Goal: Use online tool/utility: Utilize a website feature to perform a specific function

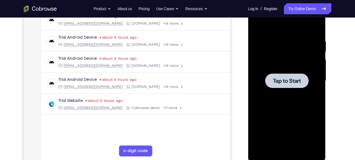
click at [301, 84] on span "Tap to Start" at bounding box center [287, 80] width 28 height 5
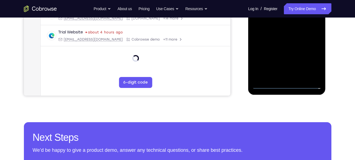
scroll to position [160, 0]
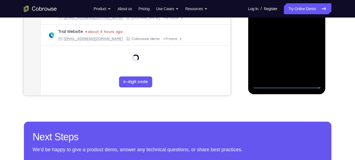
click at [287, 85] on div at bounding box center [286, 12] width 69 height 154
click at [308, 64] on div at bounding box center [286, 12] width 69 height 154
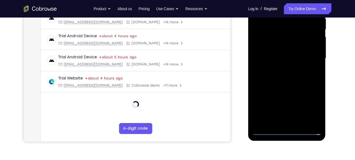
scroll to position [114, 0]
click at [309, 106] on div at bounding box center [286, 58] width 69 height 154
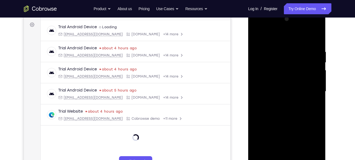
scroll to position [80, 0]
click at [259, 27] on div at bounding box center [286, 92] width 69 height 154
click at [309, 90] on div at bounding box center [286, 92] width 69 height 154
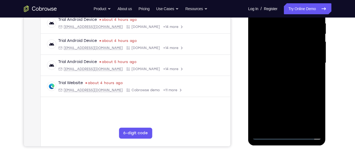
scroll to position [110, 0]
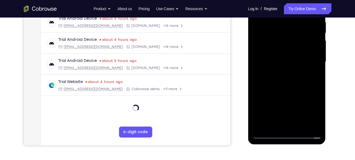
click at [283, 73] on div at bounding box center [286, 62] width 69 height 154
click at [286, 89] on div at bounding box center [286, 62] width 69 height 154
click at [274, 38] on div at bounding box center [286, 62] width 69 height 154
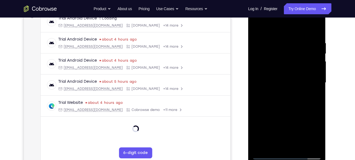
scroll to position [86, 0]
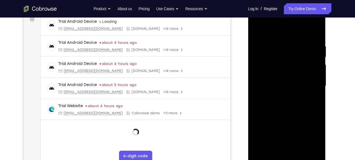
click at [267, 67] on div at bounding box center [286, 86] width 69 height 154
click at [315, 40] on div at bounding box center [286, 86] width 69 height 154
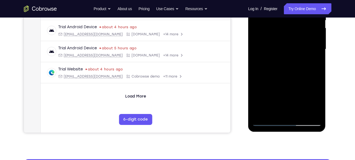
scroll to position [122, 0]
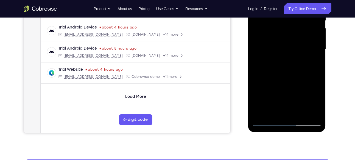
click at [318, 107] on div at bounding box center [286, 50] width 69 height 154
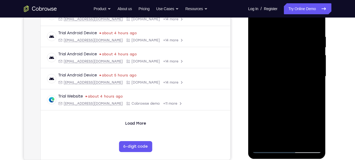
scroll to position [95, 0]
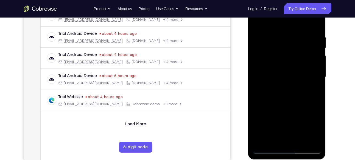
click at [279, 30] on div at bounding box center [286, 77] width 69 height 154
click at [280, 34] on div at bounding box center [286, 77] width 69 height 154
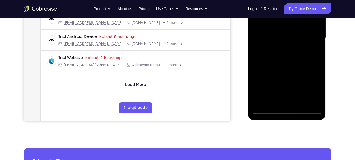
scroll to position [142, 0]
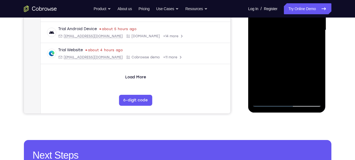
click at [307, 93] on div at bounding box center [286, 30] width 69 height 154
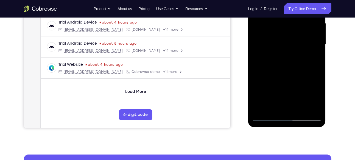
scroll to position [127, 0]
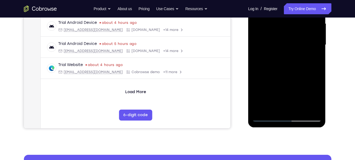
click at [308, 109] on div at bounding box center [286, 45] width 69 height 154
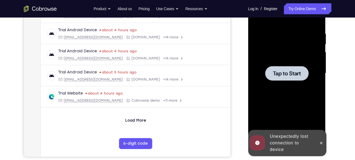
scroll to position [98, 0]
click at [290, 69] on div at bounding box center [286, 73] width 43 height 15
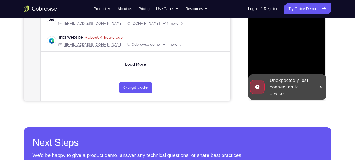
scroll to position [156, 0]
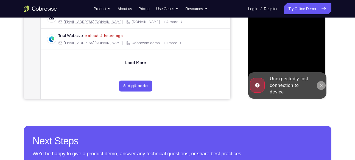
click at [319, 86] on icon at bounding box center [321, 85] width 4 height 4
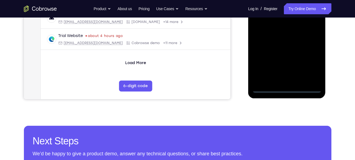
click at [288, 89] on div at bounding box center [286, 16] width 69 height 154
click at [309, 71] on div at bounding box center [286, 16] width 69 height 154
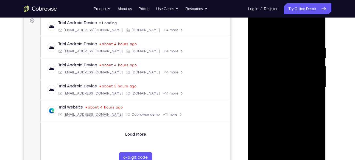
scroll to position [78, 0]
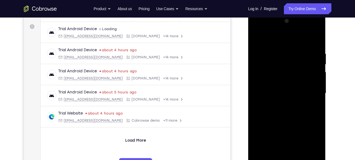
click at [260, 30] on div at bounding box center [286, 94] width 69 height 154
click at [312, 91] on div at bounding box center [286, 94] width 69 height 154
click at [281, 105] on div at bounding box center [286, 94] width 69 height 154
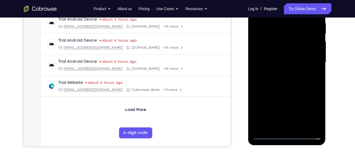
scroll to position [110, 0]
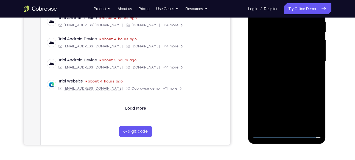
click at [298, 66] on div at bounding box center [286, 62] width 69 height 154
click at [279, 50] on div at bounding box center [286, 62] width 69 height 154
click at [275, 58] on div at bounding box center [286, 62] width 69 height 154
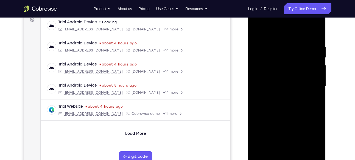
scroll to position [84, 0]
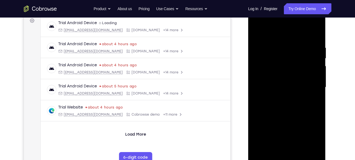
click at [257, 32] on div at bounding box center [286, 88] width 69 height 154
click at [310, 25] on div at bounding box center [286, 88] width 69 height 154
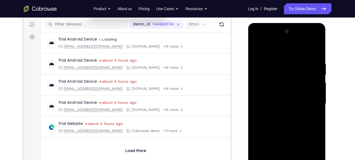
scroll to position [66, 0]
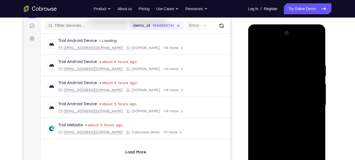
click at [259, 39] on div at bounding box center [286, 106] width 69 height 154
click at [265, 89] on div at bounding box center [286, 106] width 69 height 154
click at [271, 106] on div at bounding box center [286, 106] width 69 height 154
click at [273, 100] on div at bounding box center [286, 106] width 69 height 154
click at [283, 108] on div at bounding box center [286, 106] width 69 height 154
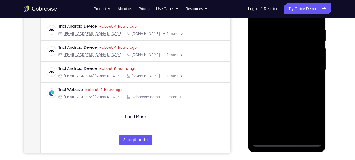
scroll to position [105, 0]
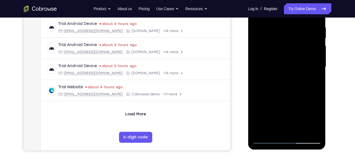
click at [284, 99] on div at bounding box center [286, 67] width 69 height 154
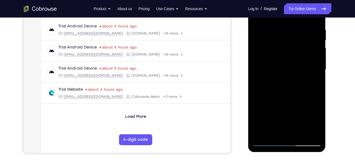
scroll to position [105, 0]
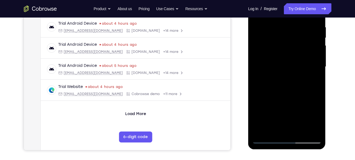
click at [273, 57] on div at bounding box center [286, 67] width 69 height 154
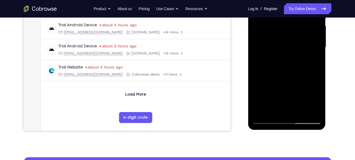
scroll to position [125, 0]
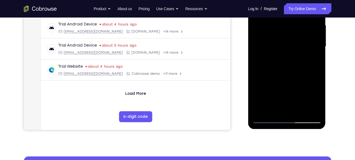
click at [285, 36] on div at bounding box center [286, 47] width 69 height 154
click at [312, 32] on div at bounding box center [286, 47] width 69 height 154
drag, startPoint x: 298, startPoint y: 67, endPoint x: 299, endPoint y: 22, distance: 44.8
click at [299, 22] on div at bounding box center [286, 47] width 69 height 154
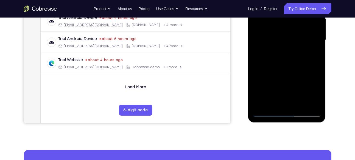
scroll to position [131, 0]
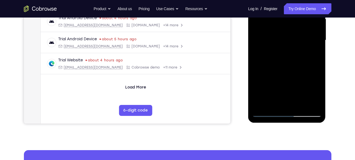
click at [286, 102] on div at bounding box center [286, 40] width 69 height 154
click at [277, 32] on div at bounding box center [286, 40] width 69 height 154
click at [295, 49] on div at bounding box center [286, 40] width 69 height 154
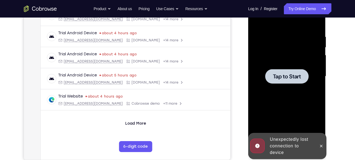
scroll to position [94, 0]
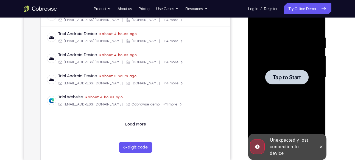
click at [288, 76] on span "Tap to Start" at bounding box center [287, 77] width 28 height 5
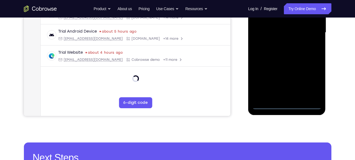
scroll to position [139, 0]
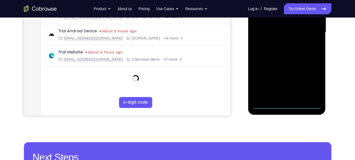
click at [287, 107] on div at bounding box center [286, 33] width 69 height 154
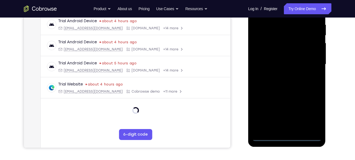
scroll to position [106, 0]
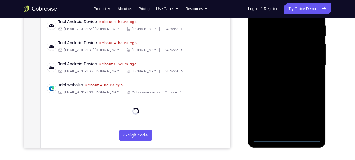
click at [311, 112] on div at bounding box center [286, 65] width 69 height 154
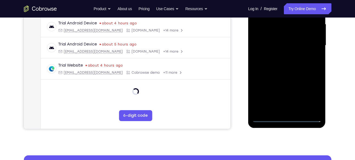
scroll to position [127, 0]
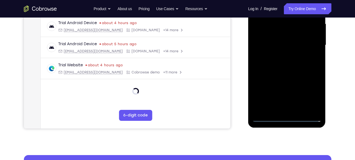
click at [313, 96] on div at bounding box center [286, 45] width 69 height 154
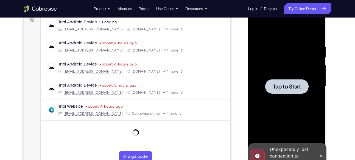
scroll to position [85, 0]
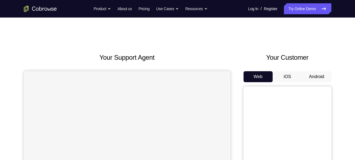
click at [313, 76] on button "Android" at bounding box center [316, 76] width 29 height 11
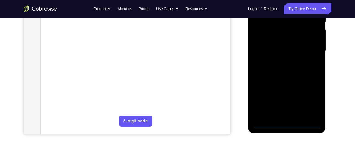
scroll to position [121, 0]
click at [287, 126] on div at bounding box center [286, 51] width 69 height 154
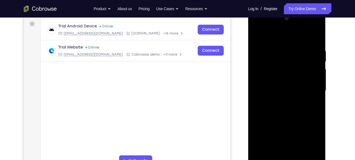
scroll to position [81, 0]
click at [307, 139] on div at bounding box center [286, 91] width 69 height 154
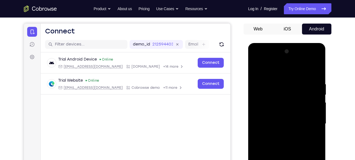
scroll to position [42, 0]
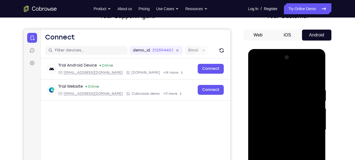
click at [262, 64] on div at bounding box center [286, 130] width 69 height 154
click at [263, 117] on div at bounding box center [286, 130] width 69 height 154
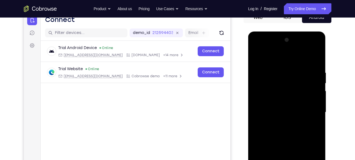
scroll to position [59, 0]
click at [273, 113] on div at bounding box center [286, 113] width 69 height 154
click at [270, 98] on div at bounding box center [286, 113] width 69 height 154
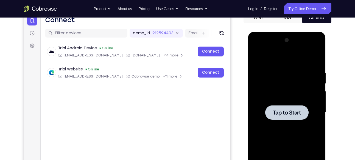
click at [290, 113] on span "Tap to Start" at bounding box center [287, 112] width 28 height 5
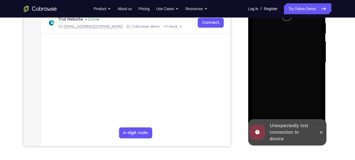
scroll to position [110, 0]
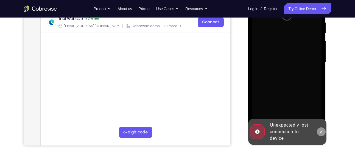
click at [320, 132] on icon at bounding box center [321, 132] width 4 height 4
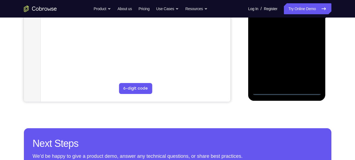
scroll to position [160, 0]
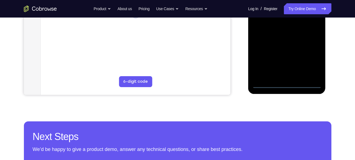
click at [289, 86] on div at bounding box center [286, 12] width 69 height 154
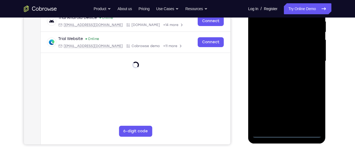
scroll to position [110, 0]
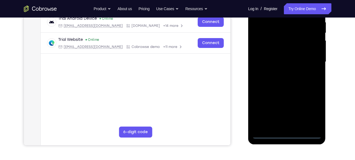
click at [311, 111] on div at bounding box center [286, 62] width 69 height 154
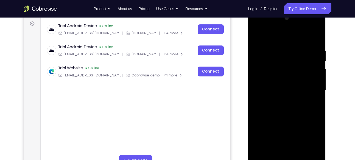
scroll to position [58, 0]
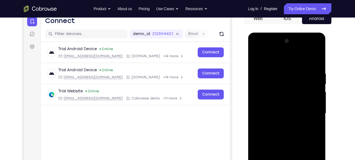
click at [267, 49] on div at bounding box center [286, 114] width 69 height 154
click at [262, 97] on div at bounding box center [286, 114] width 69 height 154
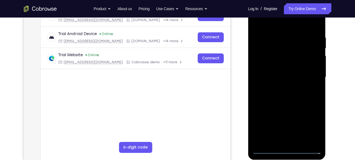
scroll to position [95, 0]
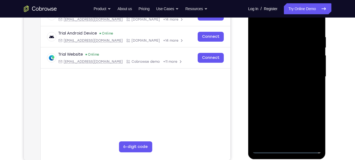
click at [269, 82] on div at bounding box center [286, 77] width 69 height 154
click at [277, 71] on div at bounding box center [286, 77] width 69 height 154
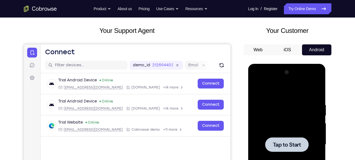
scroll to position [27, 0]
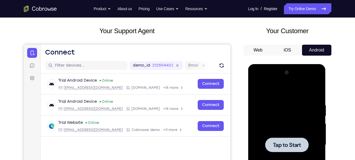
click at [284, 142] on span "Tap to Start" at bounding box center [287, 144] width 28 height 5
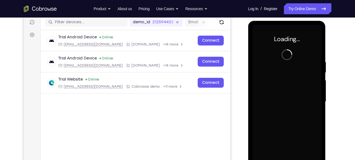
scroll to position [70, 0]
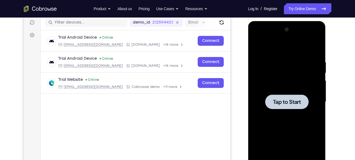
click at [298, 108] on div at bounding box center [286, 102] width 43 height 15
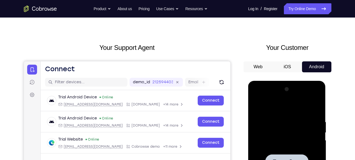
scroll to position [10, 0]
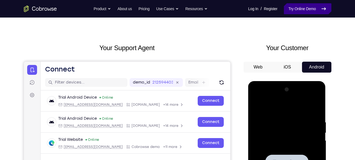
click at [309, 8] on link "Try Online Demo" at bounding box center [307, 8] width 47 height 11
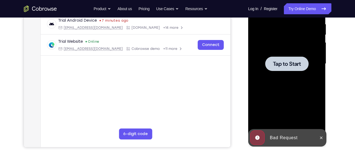
scroll to position [110, 0]
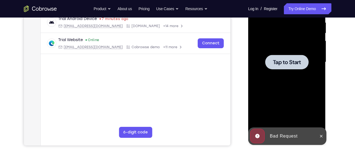
click at [281, 60] on span "Tap to Start" at bounding box center [287, 62] width 28 height 5
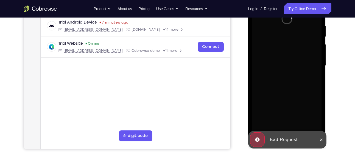
scroll to position [106, 0]
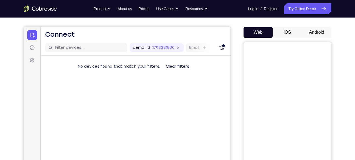
scroll to position [44, 0]
click at [308, 31] on button "Android" at bounding box center [316, 32] width 29 height 11
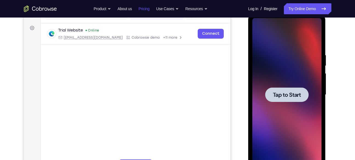
scroll to position [0, 0]
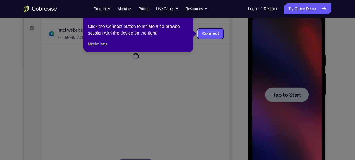
click at [289, 104] on icon at bounding box center [179, 80] width 359 height 160
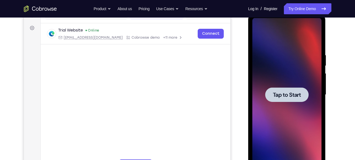
scroll to position [71, 0]
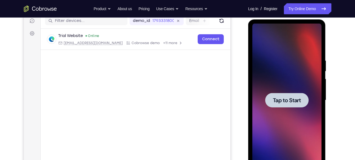
click at [285, 102] on span "Tap to Start" at bounding box center [287, 100] width 28 height 5
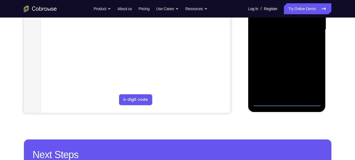
scroll to position [143, 0]
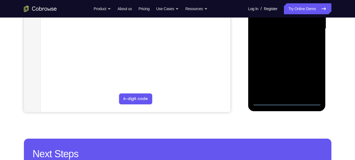
click at [285, 100] on div at bounding box center [286, 29] width 69 height 154
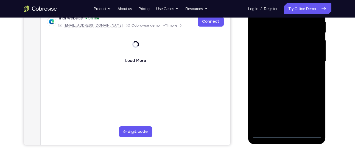
scroll to position [110, 0]
click at [311, 113] on div at bounding box center [286, 62] width 69 height 154
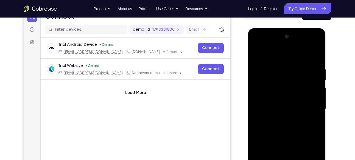
scroll to position [62, 0]
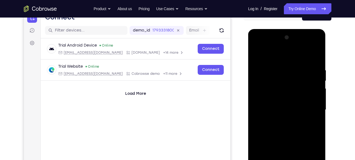
click at [260, 44] on div at bounding box center [286, 110] width 69 height 154
click at [313, 109] on div at bounding box center [286, 110] width 69 height 154
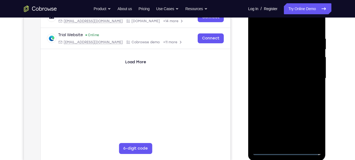
scroll to position [94, 0]
click at [281, 87] on div at bounding box center [286, 78] width 69 height 154
click at [282, 73] on div at bounding box center [286, 78] width 69 height 154
click at [288, 86] on div at bounding box center [286, 78] width 69 height 154
click at [284, 55] on div at bounding box center [286, 78] width 69 height 154
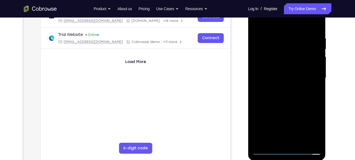
click at [271, 53] on div at bounding box center [286, 78] width 69 height 154
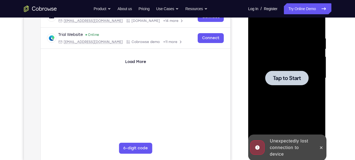
click at [279, 73] on div at bounding box center [286, 78] width 43 height 15
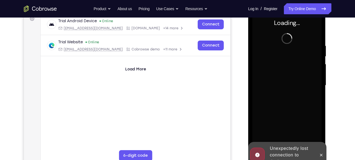
scroll to position [86, 0]
click at [318, 156] on button at bounding box center [321, 155] width 9 height 9
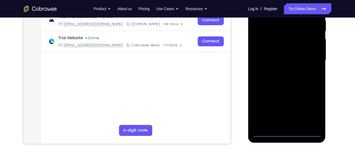
scroll to position [112, 0]
click at [286, 136] on div at bounding box center [286, 60] width 69 height 154
click at [309, 107] on div at bounding box center [286, 60] width 69 height 154
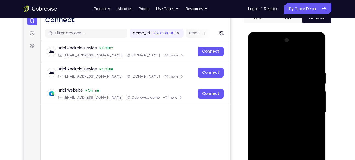
scroll to position [59, 0]
click at [259, 47] on div at bounding box center [286, 113] width 69 height 154
click at [311, 111] on div at bounding box center [286, 113] width 69 height 154
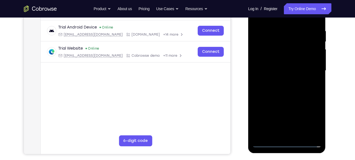
scroll to position [102, 0]
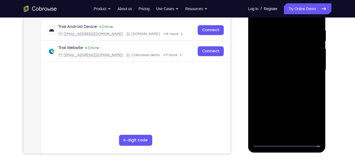
click at [280, 82] on div at bounding box center [286, 70] width 69 height 154
click at [283, 95] on div at bounding box center [286, 70] width 69 height 154
click at [267, 46] on div at bounding box center [286, 70] width 69 height 154
click at [279, 55] on div at bounding box center [286, 70] width 69 height 154
click at [275, 48] on div at bounding box center [286, 70] width 69 height 154
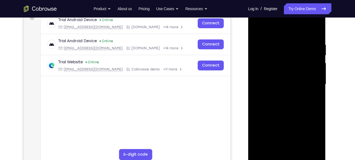
scroll to position [88, 0]
click at [318, 36] on div at bounding box center [286, 84] width 69 height 154
click at [315, 37] on div at bounding box center [286, 84] width 69 height 154
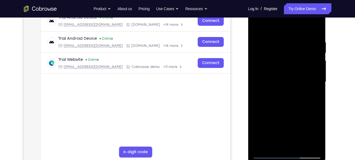
scroll to position [89, 0]
click at [308, 56] on div at bounding box center [286, 82] width 69 height 154
click at [315, 40] on div at bounding box center [286, 82] width 69 height 154
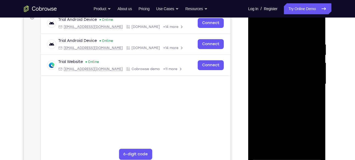
click at [315, 30] on div at bounding box center [286, 84] width 69 height 154
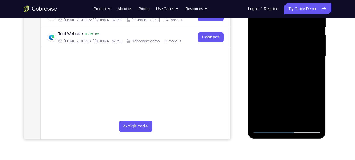
scroll to position [116, 0]
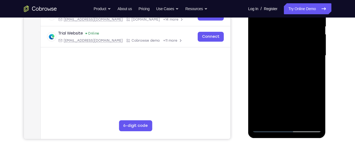
click at [309, 120] on div at bounding box center [286, 56] width 69 height 154
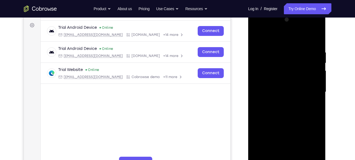
scroll to position [79, 0]
click at [314, 39] on div at bounding box center [286, 93] width 69 height 154
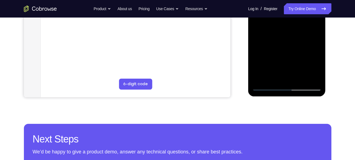
scroll to position [159, 0]
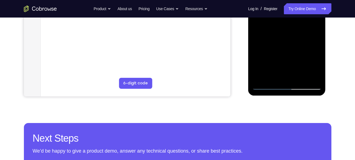
click at [267, 85] on div at bounding box center [286, 13] width 69 height 154
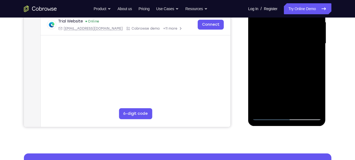
scroll to position [128, 0]
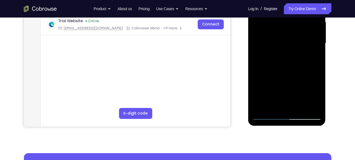
click at [300, 65] on div at bounding box center [286, 44] width 69 height 154
drag, startPoint x: 300, startPoint y: 65, endPoint x: 301, endPoint y: 107, distance: 42.3
click at [301, 107] on div at bounding box center [286, 44] width 69 height 154
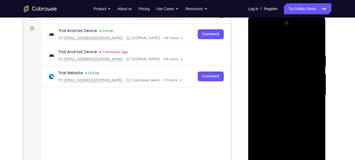
scroll to position [76, 0]
click at [255, 38] on div at bounding box center [286, 96] width 69 height 154
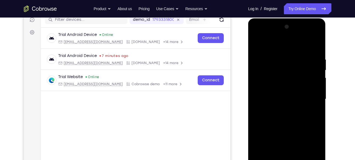
click at [256, 43] on div at bounding box center [286, 100] width 69 height 154
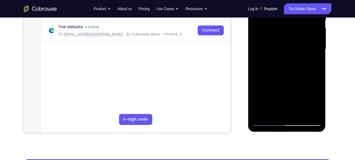
scroll to position [123, 0]
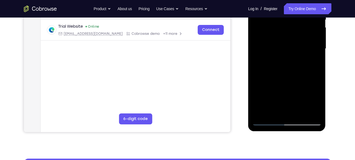
click at [282, 75] on div at bounding box center [286, 49] width 69 height 154
click at [300, 113] on div at bounding box center [286, 49] width 69 height 154
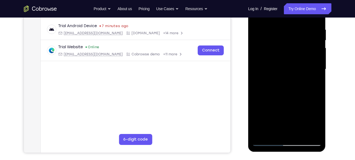
scroll to position [103, 0]
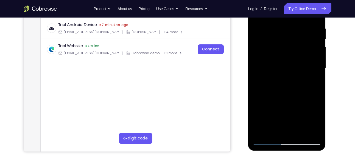
click at [275, 94] on div at bounding box center [286, 68] width 69 height 154
click at [287, 71] on div at bounding box center [286, 68] width 69 height 154
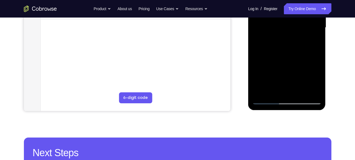
scroll to position [145, 0]
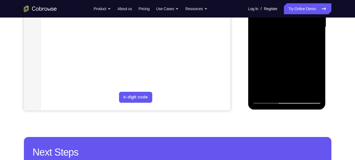
click at [269, 80] on div at bounding box center [286, 27] width 69 height 154
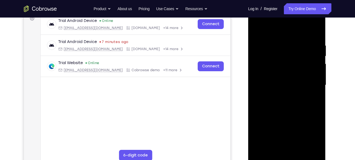
scroll to position [86, 0]
click at [257, 32] on div at bounding box center [286, 86] width 69 height 154
click at [272, 78] on div at bounding box center [286, 86] width 69 height 154
click at [255, 30] on div at bounding box center [286, 86] width 69 height 154
click at [257, 29] on div at bounding box center [286, 86] width 69 height 154
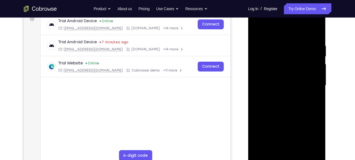
click at [279, 43] on div at bounding box center [286, 86] width 69 height 154
click at [315, 33] on div at bounding box center [286, 86] width 69 height 154
drag, startPoint x: 314, startPoint y: 40, endPoint x: 261, endPoint y: 51, distance: 54.0
click at [261, 51] on div at bounding box center [286, 86] width 69 height 154
drag, startPoint x: 299, startPoint y: 44, endPoint x: 256, endPoint y: 43, distance: 43.1
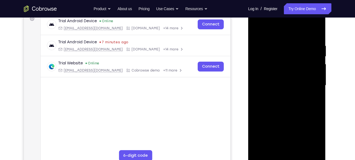
click at [256, 43] on div at bounding box center [286, 86] width 69 height 154
drag, startPoint x: 311, startPoint y: 43, endPoint x: 259, endPoint y: 46, distance: 52.2
click at [259, 46] on div at bounding box center [286, 86] width 69 height 154
drag, startPoint x: 312, startPoint y: 44, endPoint x: 271, endPoint y: 49, distance: 40.3
click at [271, 49] on div at bounding box center [286, 86] width 69 height 154
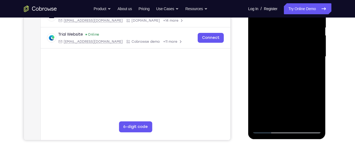
drag, startPoint x: 277, startPoint y: 78, endPoint x: 278, endPoint y: 20, distance: 57.9
click at [278, 20] on div at bounding box center [286, 57] width 69 height 154
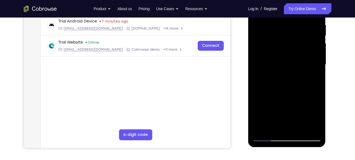
scroll to position [101, 0]
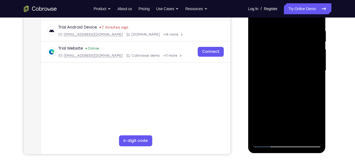
drag, startPoint x: 281, startPoint y: 91, endPoint x: 287, endPoint y: 44, distance: 47.2
click at [287, 44] on div at bounding box center [286, 71] width 69 height 154
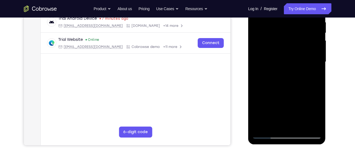
scroll to position [110, 0]
drag, startPoint x: 284, startPoint y: 85, endPoint x: 286, endPoint y: 45, distance: 39.9
click at [286, 45] on div at bounding box center [286, 62] width 69 height 154
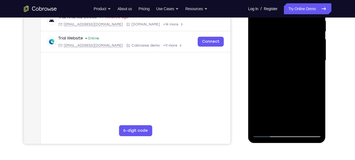
scroll to position [112, 0]
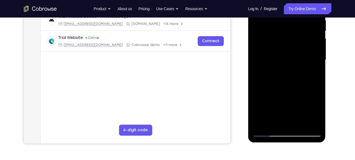
click at [270, 35] on div at bounding box center [286, 60] width 69 height 154
drag, startPoint x: 287, startPoint y: 89, endPoint x: 293, endPoint y: 44, distance: 45.4
click at [293, 44] on div at bounding box center [286, 60] width 69 height 154
drag, startPoint x: 289, startPoint y: 94, endPoint x: 291, endPoint y: 59, distance: 34.9
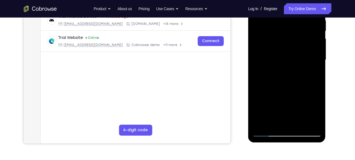
click at [291, 59] on div at bounding box center [286, 60] width 69 height 154
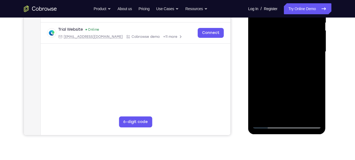
drag, startPoint x: 280, startPoint y: 87, endPoint x: 295, endPoint y: 38, distance: 50.9
click at [295, 38] on div at bounding box center [286, 52] width 69 height 154
click at [281, 77] on div at bounding box center [286, 52] width 69 height 154
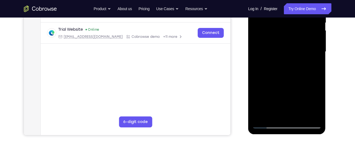
drag, startPoint x: 277, startPoint y: 92, endPoint x: 295, endPoint y: 51, distance: 45.2
click at [295, 51] on div at bounding box center [286, 52] width 69 height 154
click at [276, 55] on div at bounding box center [286, 52] width 69 height 154
click at [274, 117] on div at bounding box center [286, 52] width 69 height 154
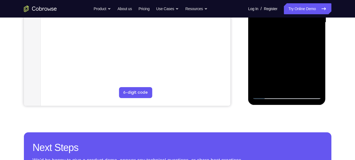
scroll to position [150, 0]
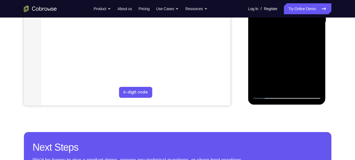
click at [275, 86] on div at bounding box center [286, 22] width 69 height 154
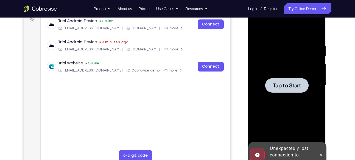
scroll to position [86, 0]
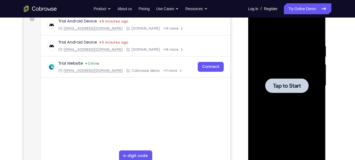
click at [288, 87] on span "Tap to Start" at bounding box center [287, 85] width 28 height 5
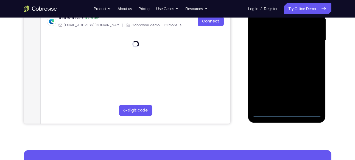
scroll to position [135, 0]
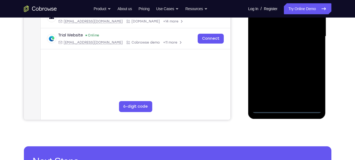
click at [288, 107] on div at bounding box center [286, 37] width 69 height 154
click at [286, 110] on div at bounding box center [286, 37] width 69 height 154
click at [306, 86] on div at bounding box center [286, 37] width 69 height 154
click at [288, 109] on div at bounding box center [286, 37] width 69 height 154
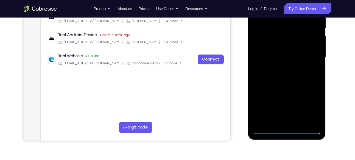
scroll to position [115, 0]
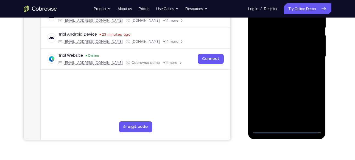
click at [309, 109] on div at bounding box center [286, 57] width 69 height 154
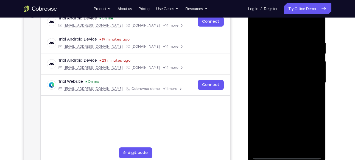
scroll to position [89, 0]
click at [257, 20] on div at bounding box center [286, 83] width 69 height 154
click at [264, 66] on div at bounding box center [286, 83] width 69 height 154
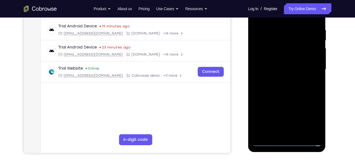
scroll to position [103, 0]
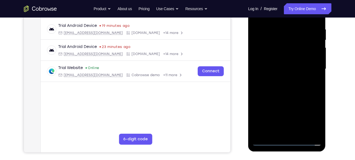
click at [268, 69] on div at bounding box center [286, 69] width 69 height 154
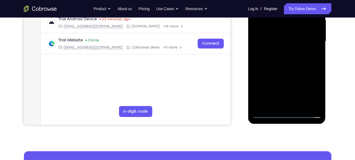
scroll to position [131, 0]
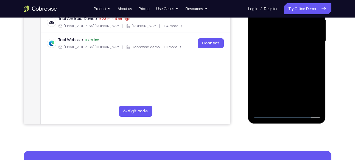
click at [260, 35] on div at bounding box center [286, 41] width 69 height 154
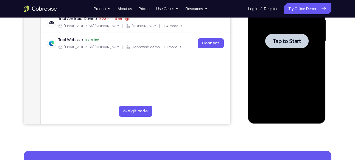
click at [285, 46] on div at bounding box center [286, 41] width 43 height 15
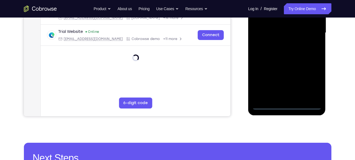
scroll to position [139, 0]
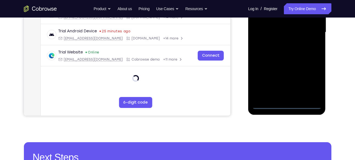
click at [286, 103] on div at bounding box center [286, 33] width 69 height 154
click at [286, 105] on div at bounding box center [286, 33] width 69 height 154
click at [308, 80] on div at bounding box center [286, 33] width 69 height 154
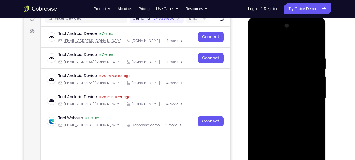
scroll to position [73, 0]
click at [265, 36] on div at bounding box center [286, 99] width 69 height 154
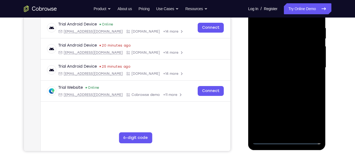
scroll to position [105, 0]
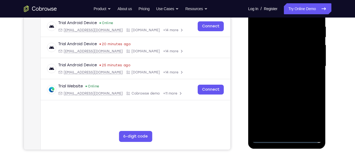
click at [265, 50] on div at bounding box center [286, 67] width 69 height 154
click at [275, 64] on div at bounding box center [286, 67] width 69 height 154
click at [270, 67] on div at bounding box center [286, 67] width 69 height 154
click at [263, 47] on div at bounding box center [286, 67] width 69 height 154
click at [265, 61] on div at bounding box center [286, 67] width 69 height 154
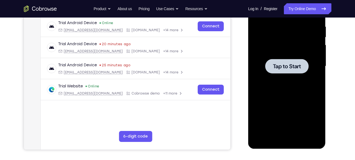
click at [298, 69] on span "Tap to Start" at bounding box center [287, 66] width 28 height 5
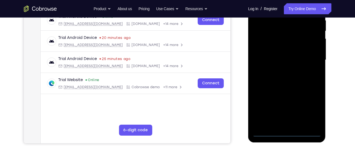
scroll to position [114, 0]
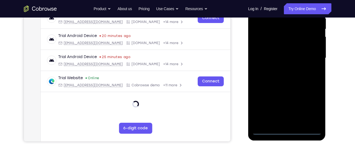
click at [287, 130] on div at bounding box center [286, 58] width 69 height 154
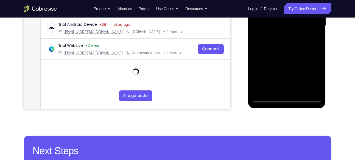
scroll to position [146, 0]
